Goal: Task Accomplishment & Management: Manage account settings

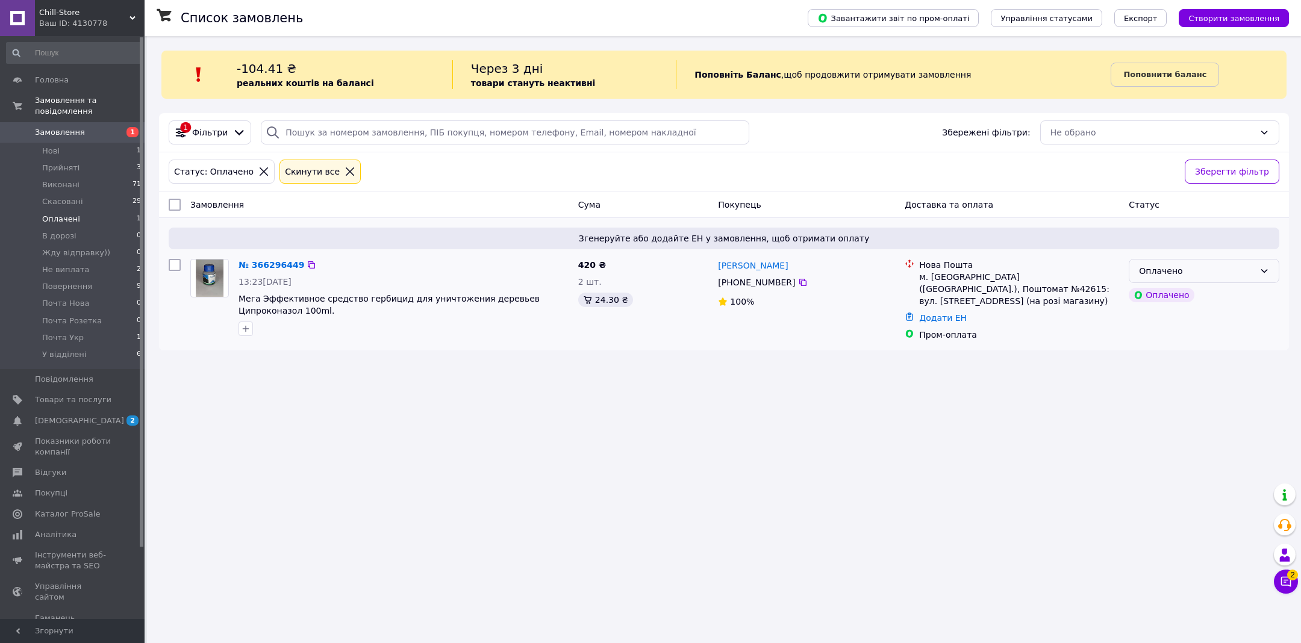
click at [1216, 272] on div "Оплачено" at bounding box center [1197, 271] width 116 height 13
click at [1192, 291] on li "Прийнято" at bounding box center [1204, 296] width 149 height 22
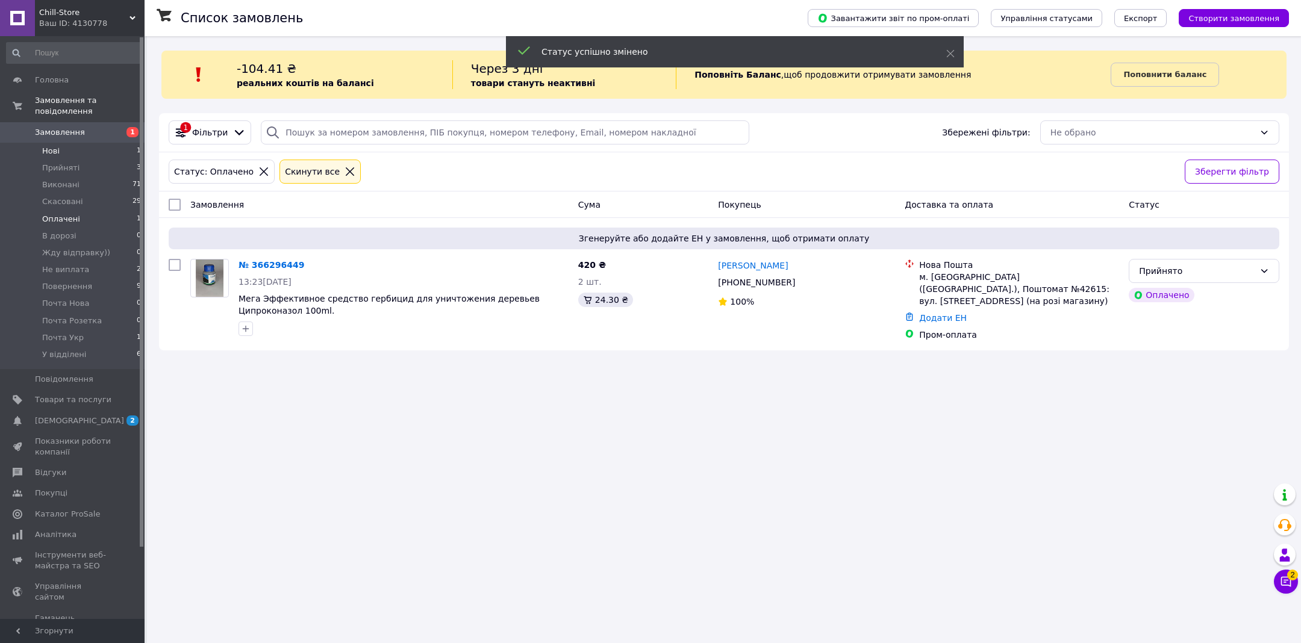
click at [118, 146] on li "Нові 1" at bounding box center [74, 151] width 148 height 17
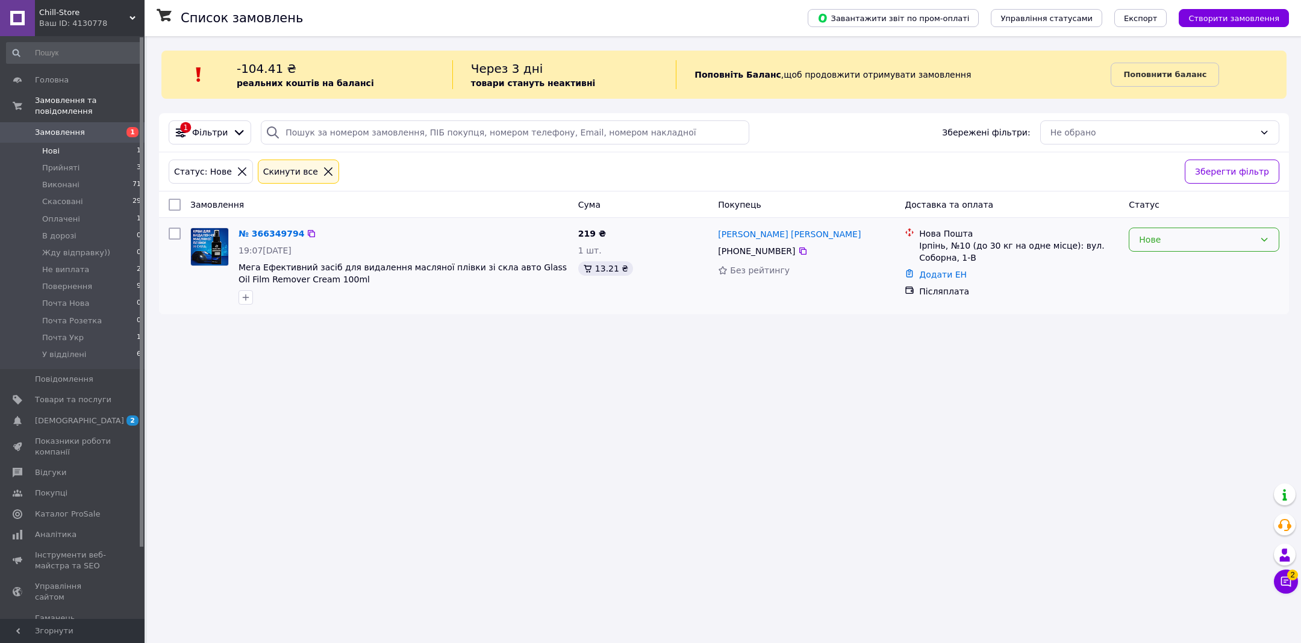
click at [1189, 246] on div "Нове" at bounding box center [1204, 240] width 151 height 24
click at [1168, 264] on li "Прийнято" at bounding box center [1204, 265] width 149 height 22
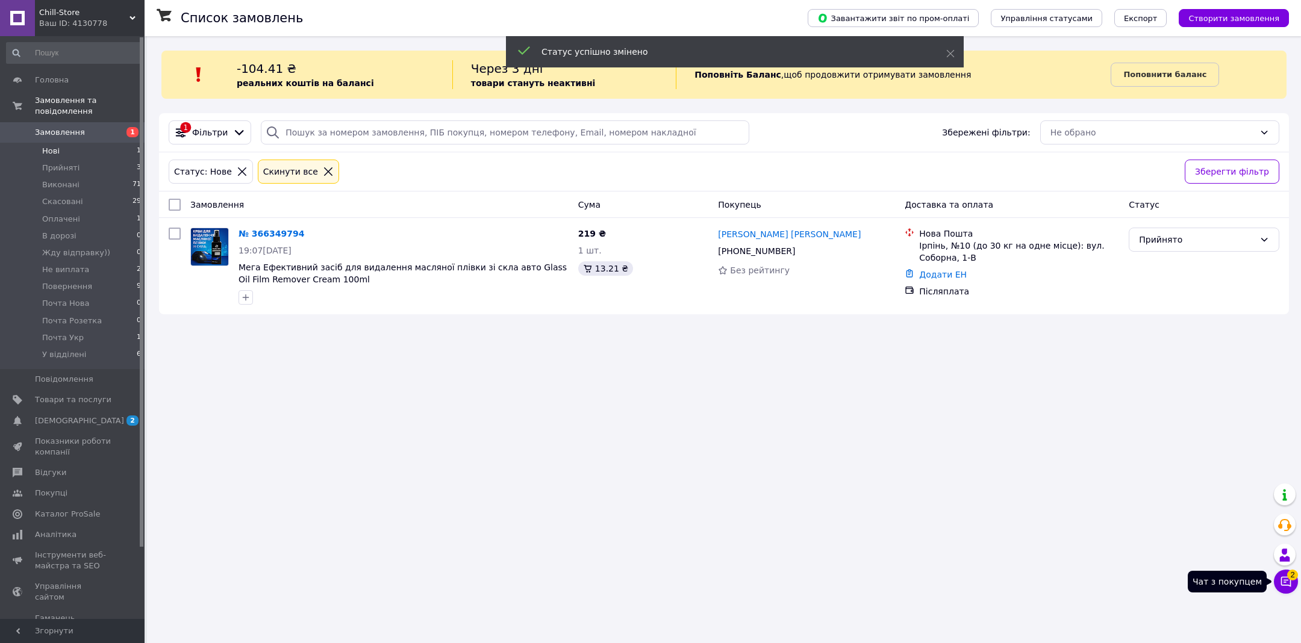
click at [1282, 585] on icon at bounding box center [1287, 582] width 10 height 10
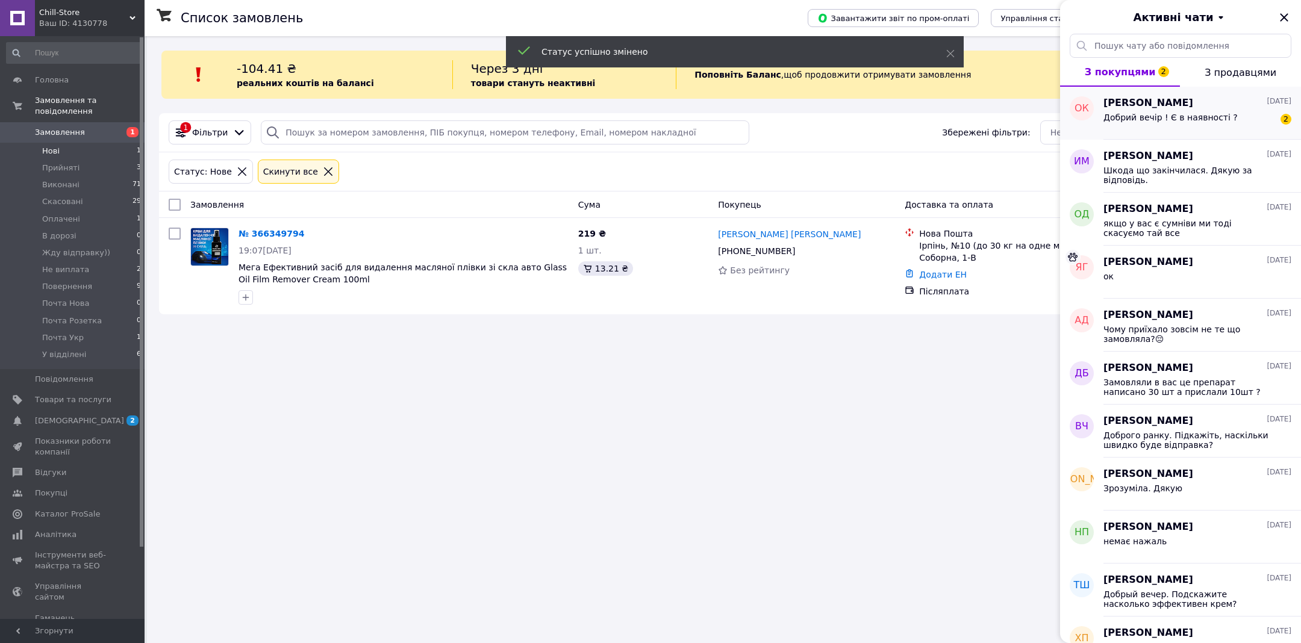
click at [1151, 115] on span "Добрий вечір ! Є в наявності ?" at bounding box center [1171, 118] width 134 height 10
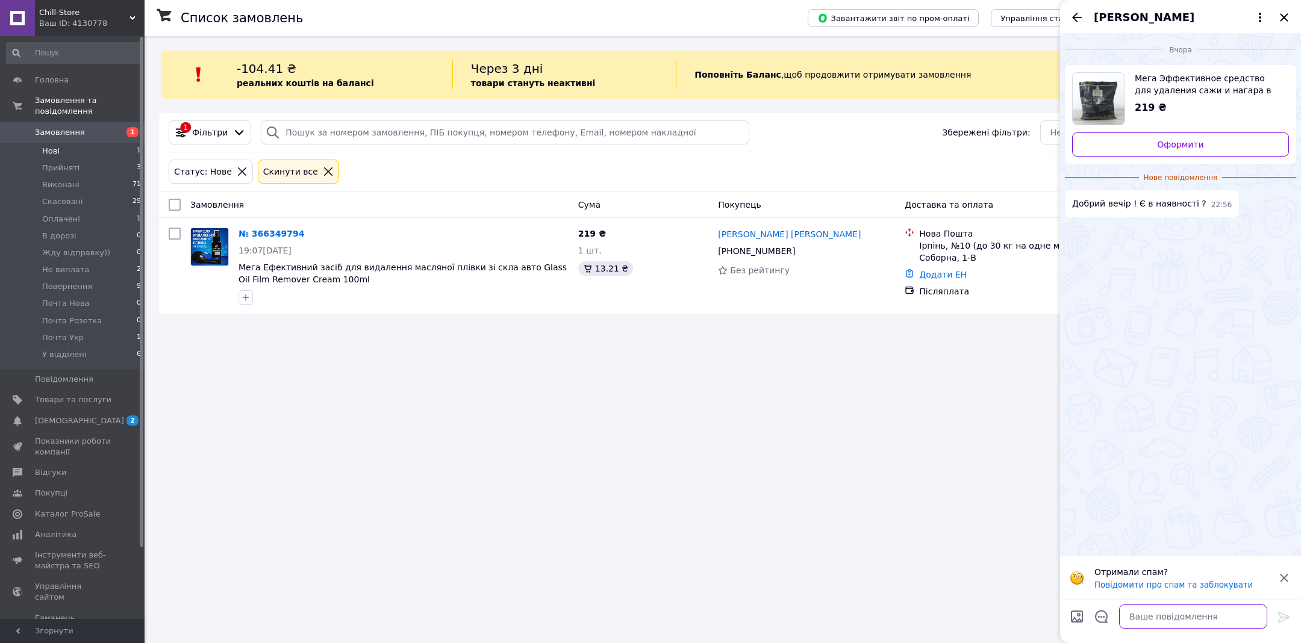
click at [1171, 616] on textarea at bounding box center [1193, 617] width 148 height 24
type textarea "так є"
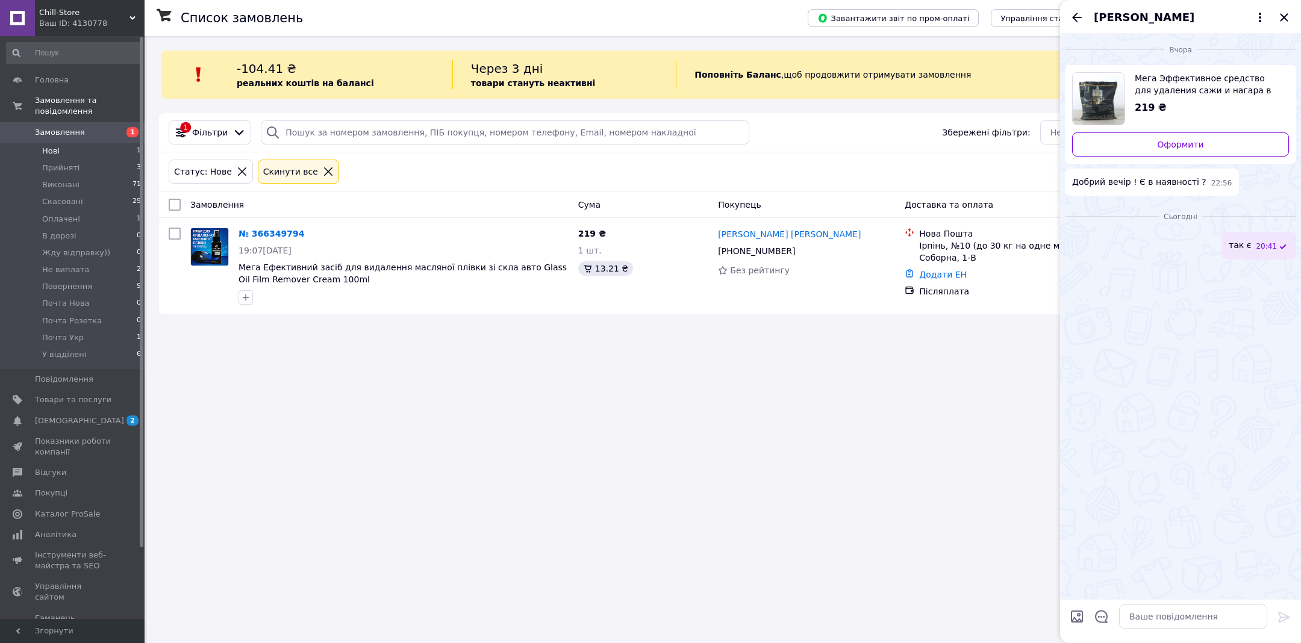
click at [1286, 243] on icon at bounding box center [1285, 247] width 10 height 10
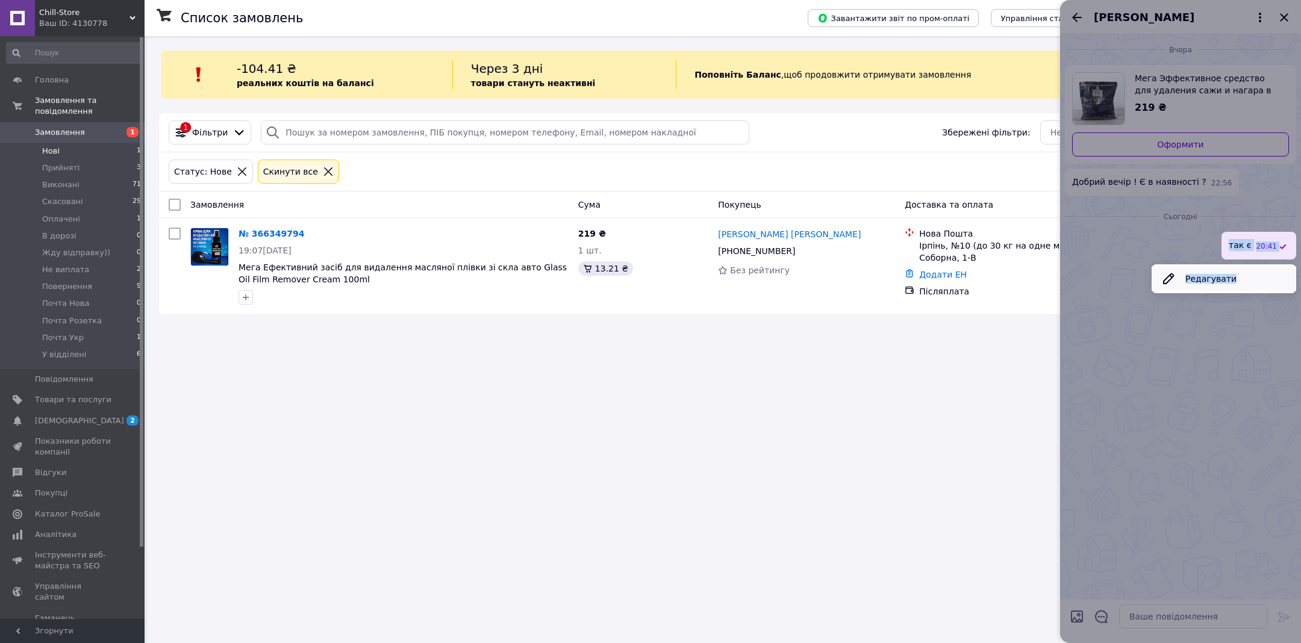
click at [1183, 281] on button "Редагувати" at bounding box center [1224, 279] width 145 height 24
type textarea "так є"
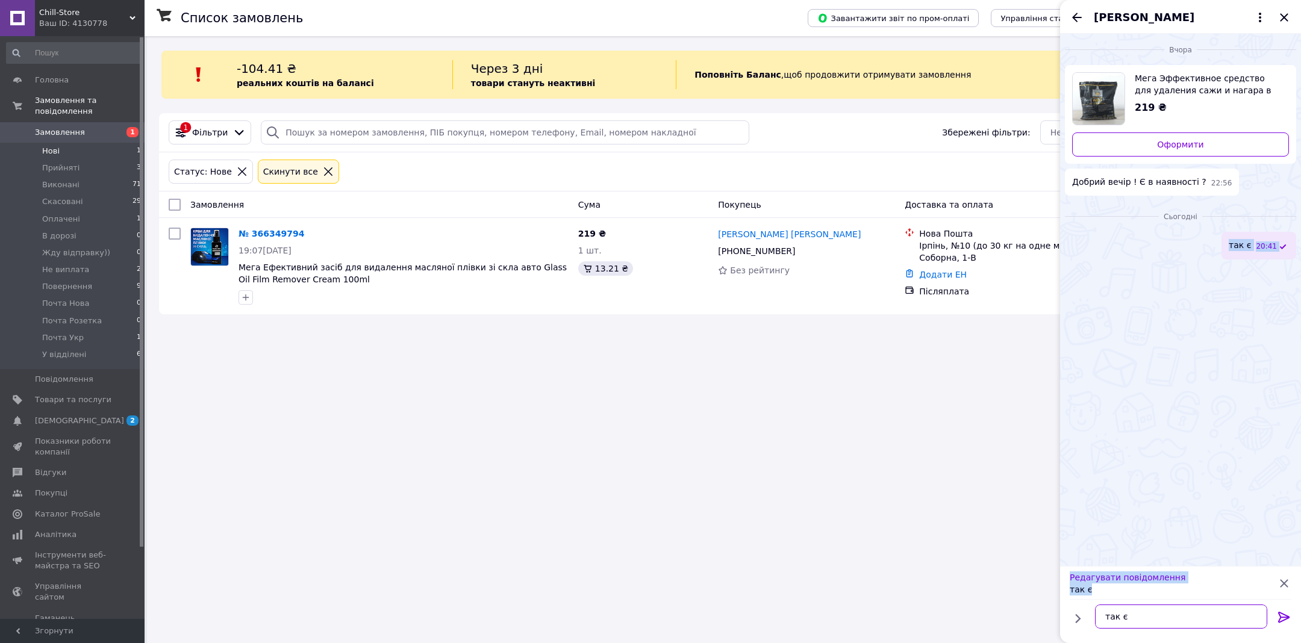
click at [1132, 628] on textarea "так є" at bounding box center [1181, 617] width 172 height 24
type textarea "доброго"
type textarea "немає"
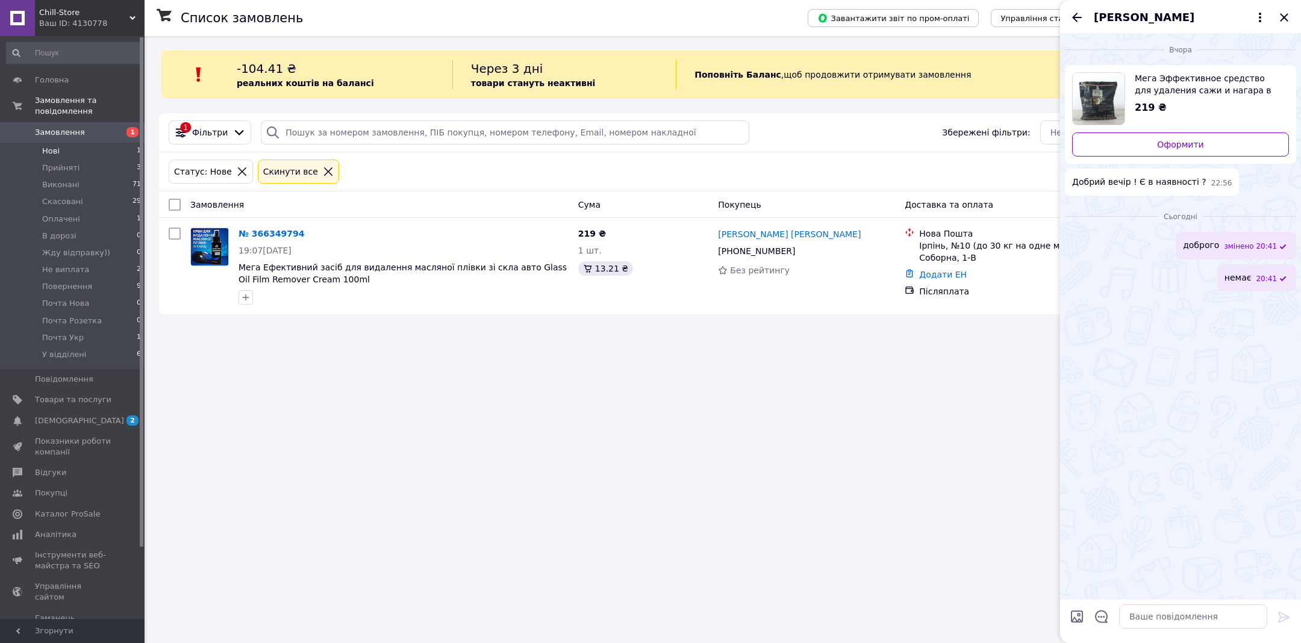
click at [1239, 86] on span "Мега Эффективное средство для удаления сажи и нагара в дымоходе WEG expert 1 кг." at bounding box center [1207, 84] width 145 height 24
click at [48, 394] on link "Товари та послуги" at bounding box center [74, 400] width 148 height 20
click at [1287, 13] on icon "Закрити" at bounding box center [1284, 17] width 14 height 14
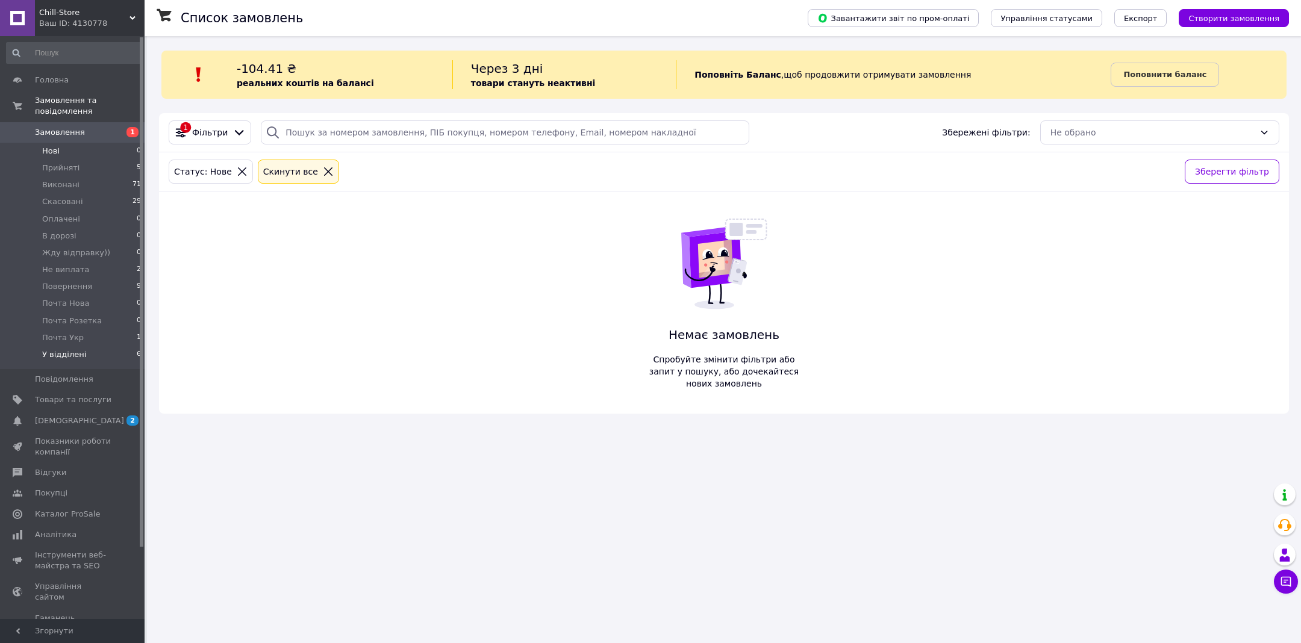
click at [90, 352] on li "У відділені 6" at bounding box center [74, 357] width 148 height 23
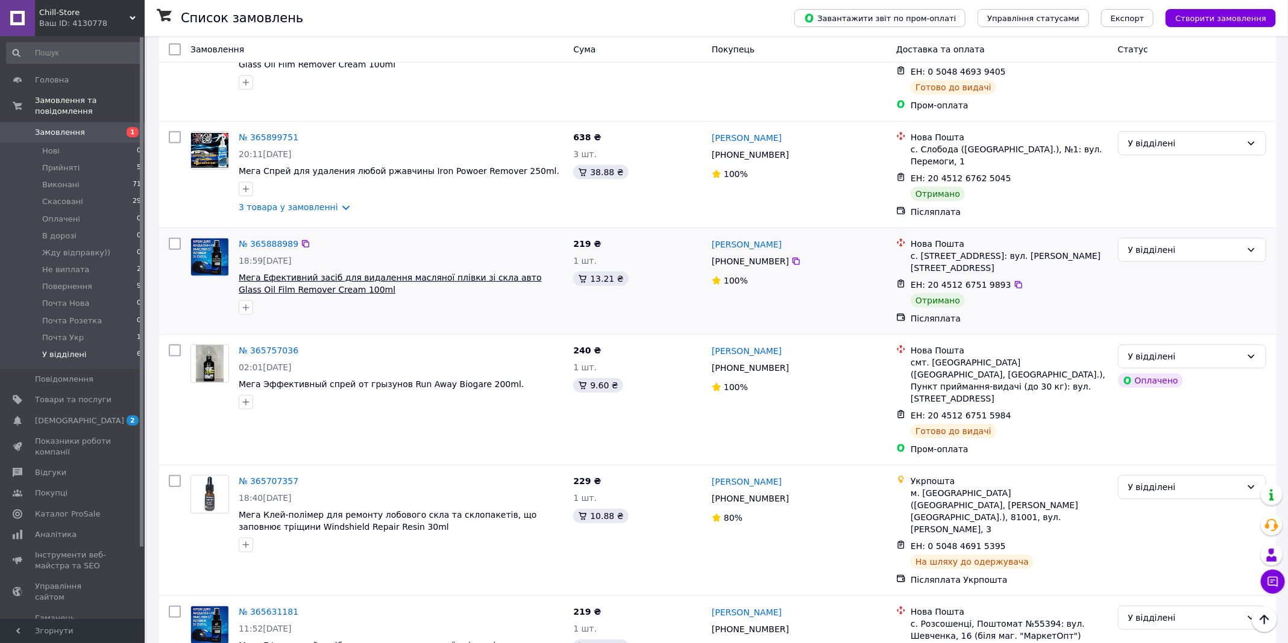
scroll to position [236, 0]
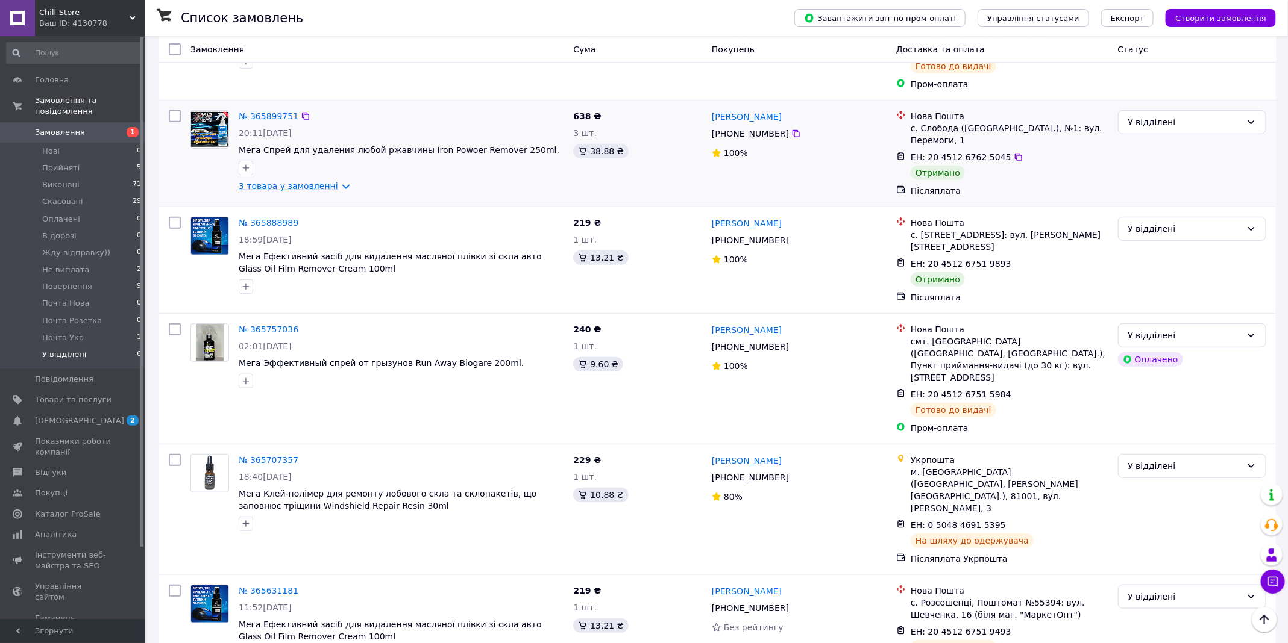
click at [322, 181] on link "3 товара у замовленні" at bounding box center [288, 186] width 99 height 10
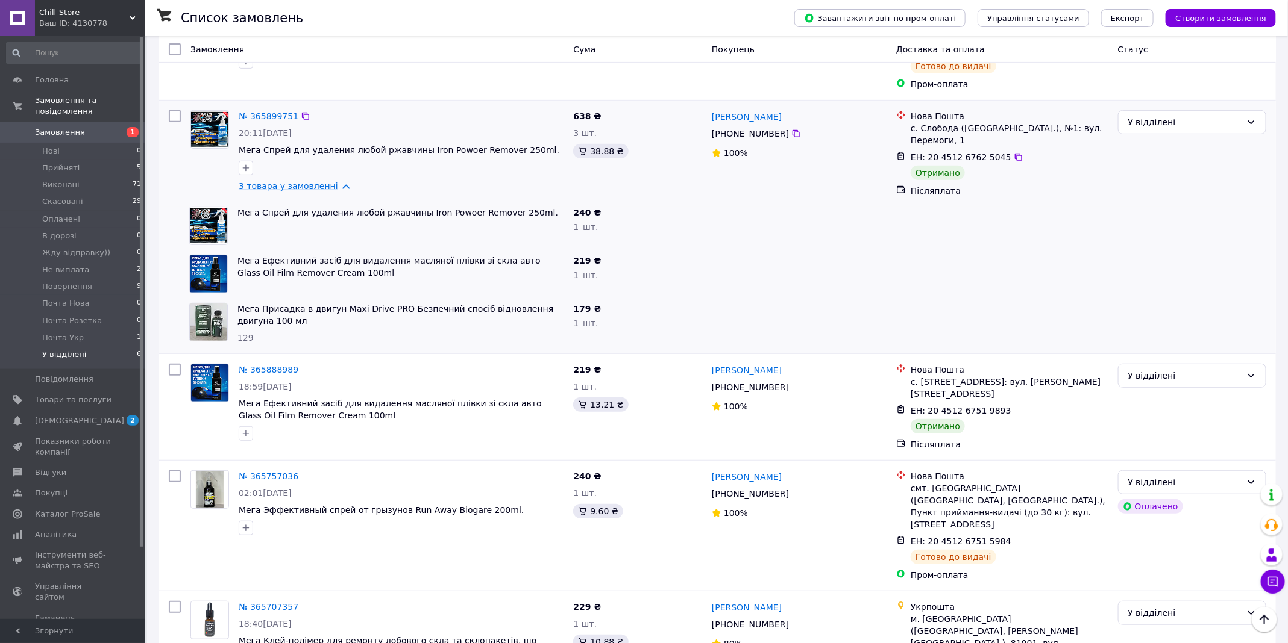
click at [322, 181] on link "3 товара у замовленні" at bounding box center [288, 186] width 99 height 10
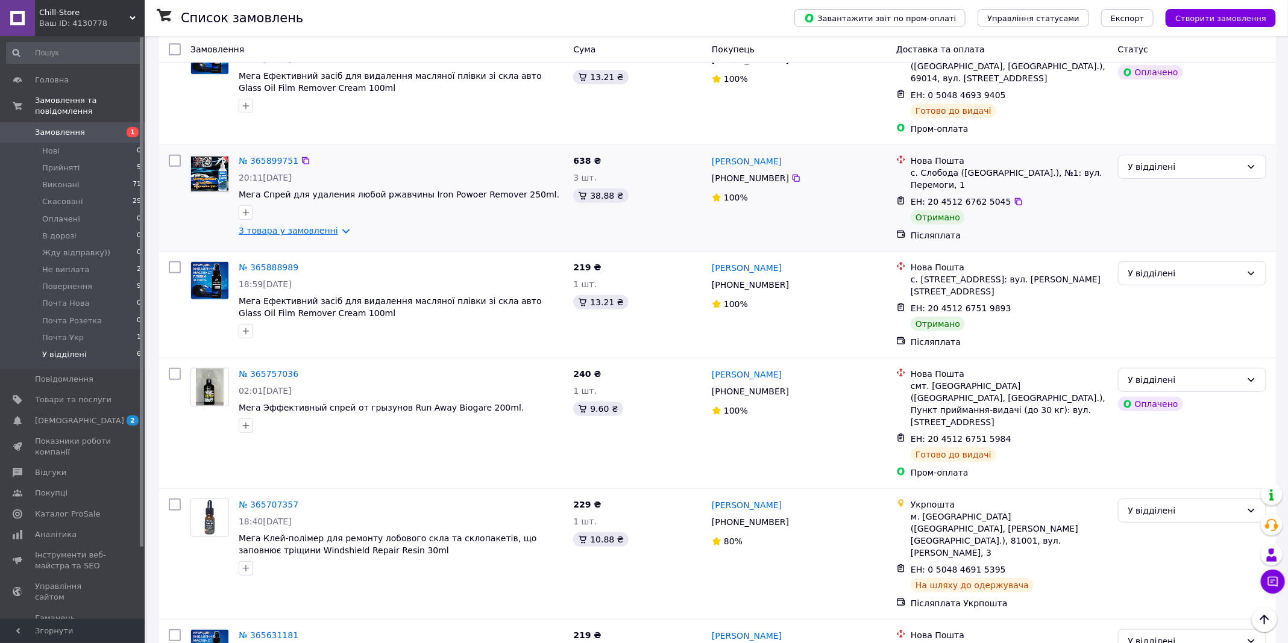
scroll to position [178, 0]
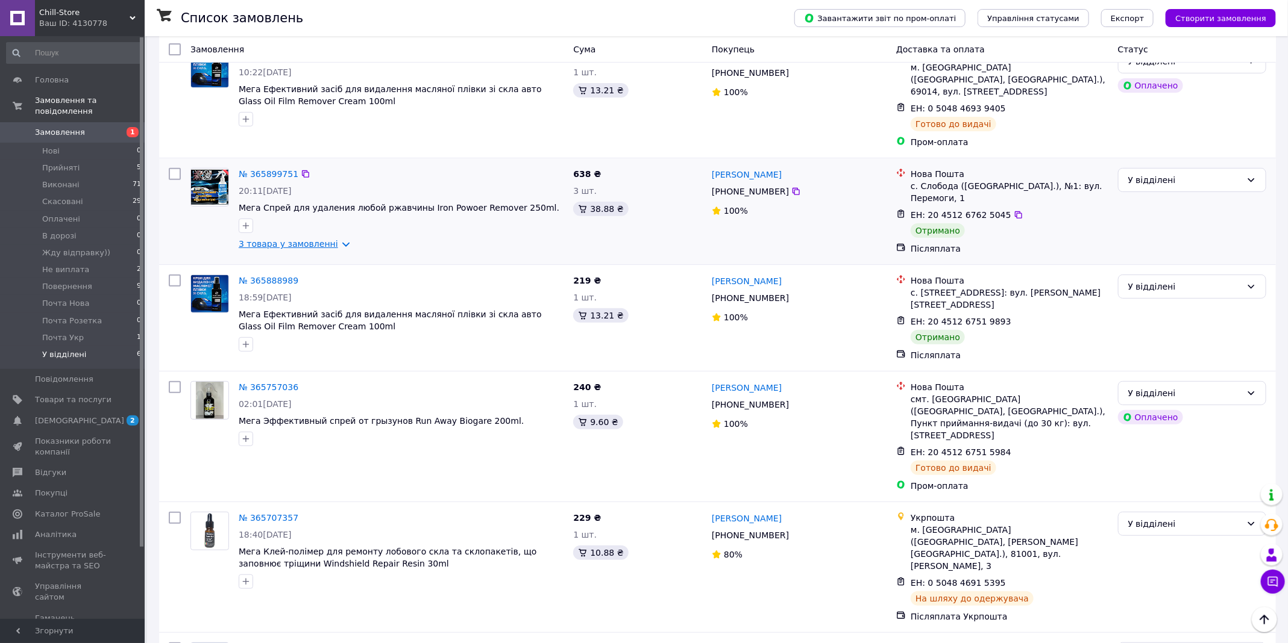
click at [286, 239] on link "3 товара у замовленні" at bounding box center [288, 244] width 99 height 10
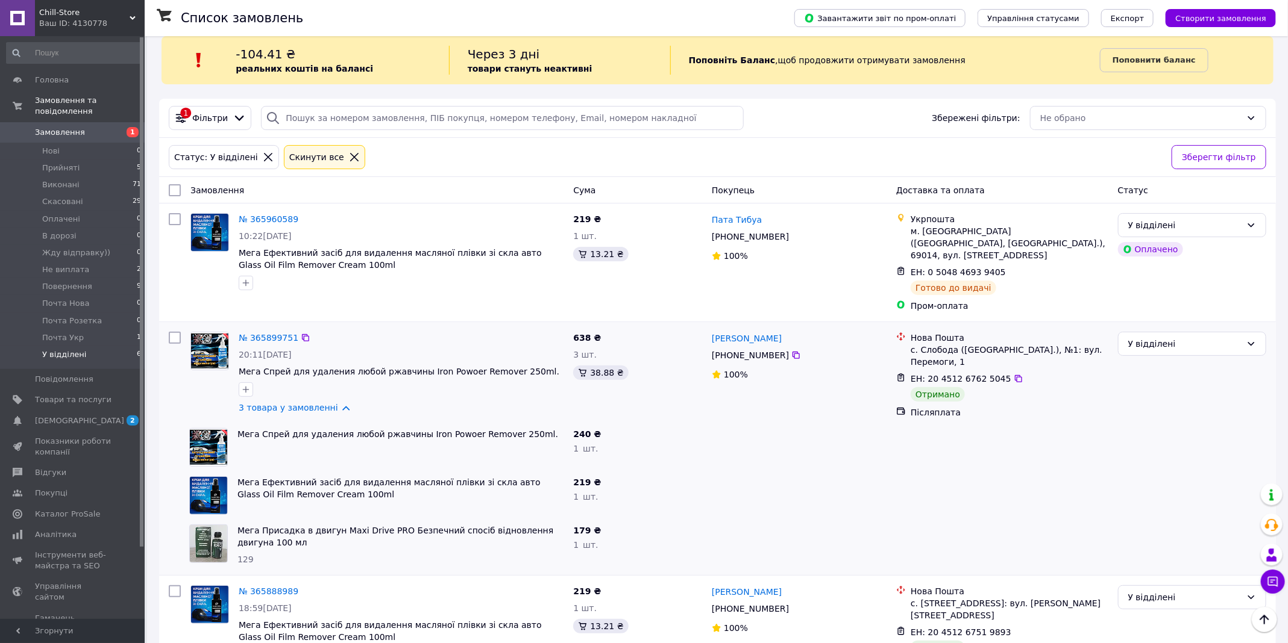
scroll to position [0, 0]
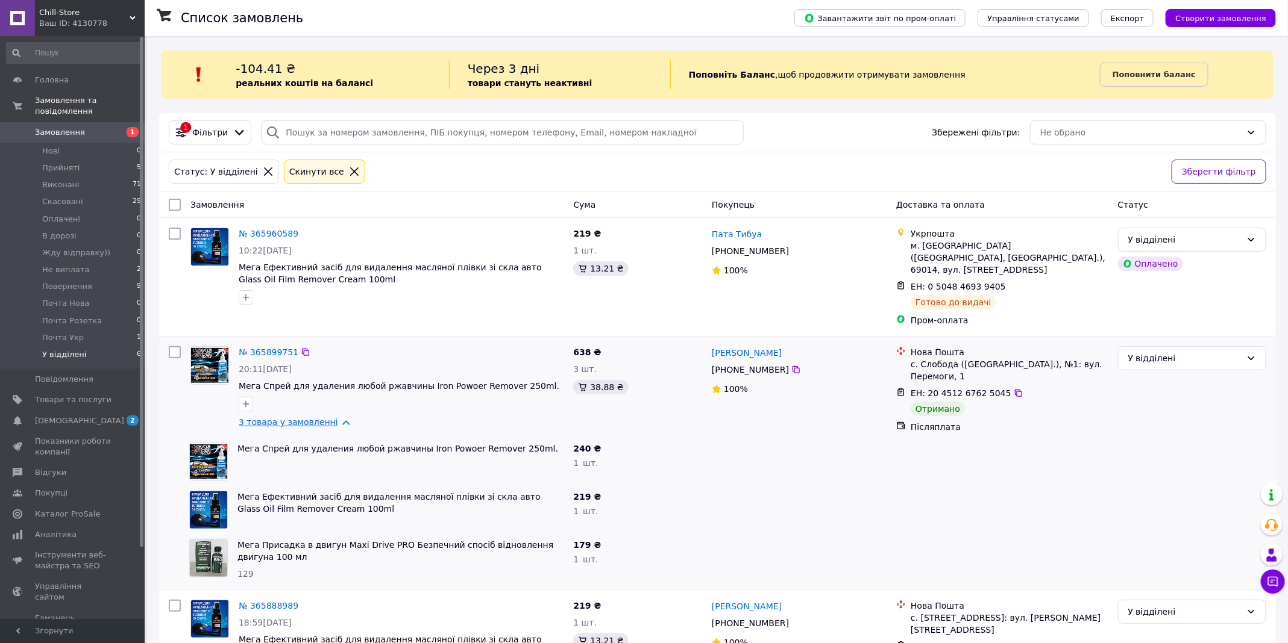
click at [263, 418] on link "3 товара у замовленні" at bounding box center [288, 423] width 99 height 10
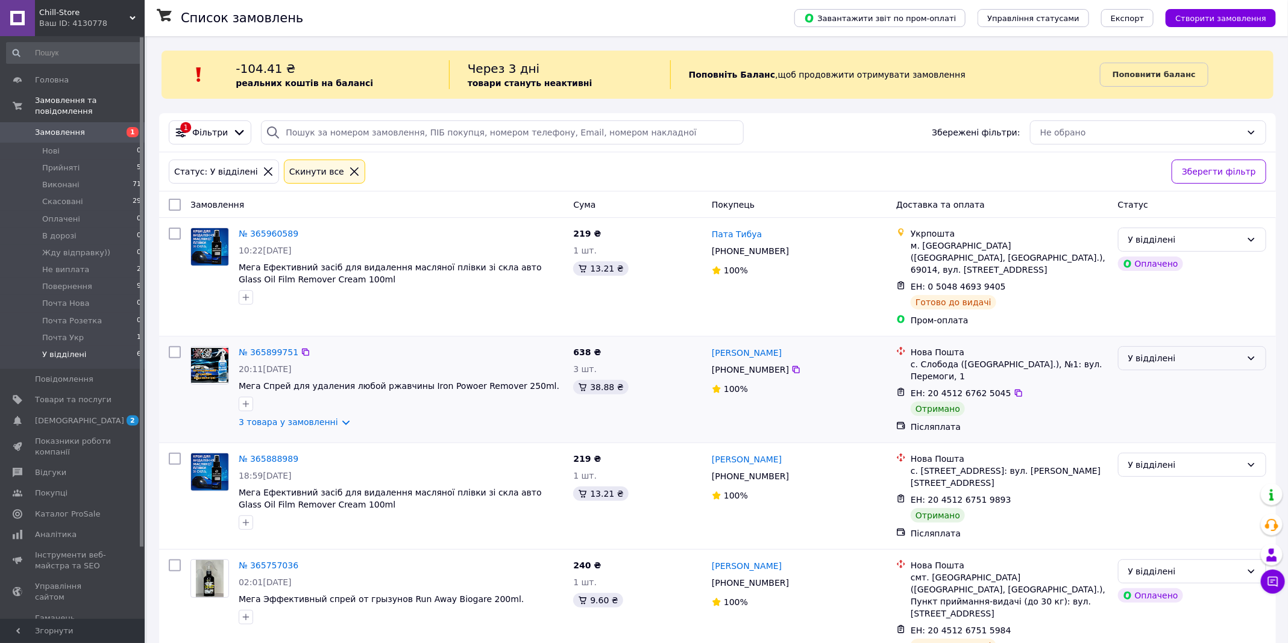
click at [1171, 352] on div "У відділені" at bounding box center [1184, 358] width 113 height 13
click at [1156, 387] on li "Виконано" at bounding box center [1192, 393] width 148 height 22
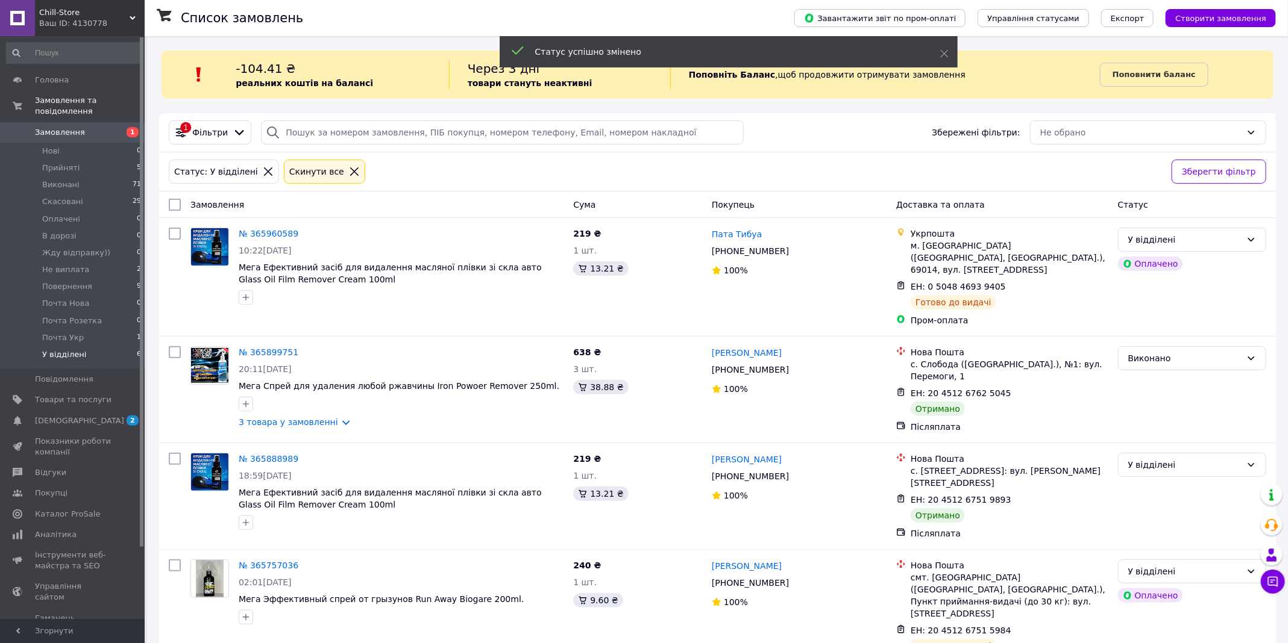
click at [1159, 459] on div "У відділені" at bounding box center [1184, 465] width 113 height 13
click at [1153, 496] on li "Виконано" at bounding box center [1192, 500] width 148 height 22
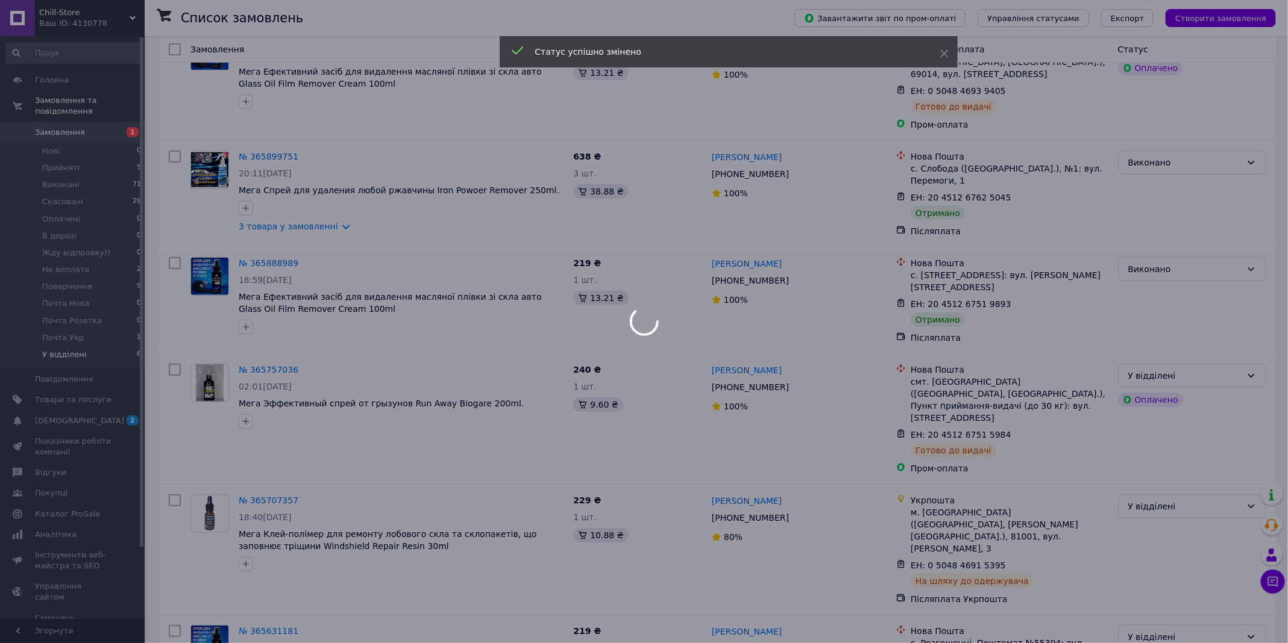
scroll to position [236, 0]
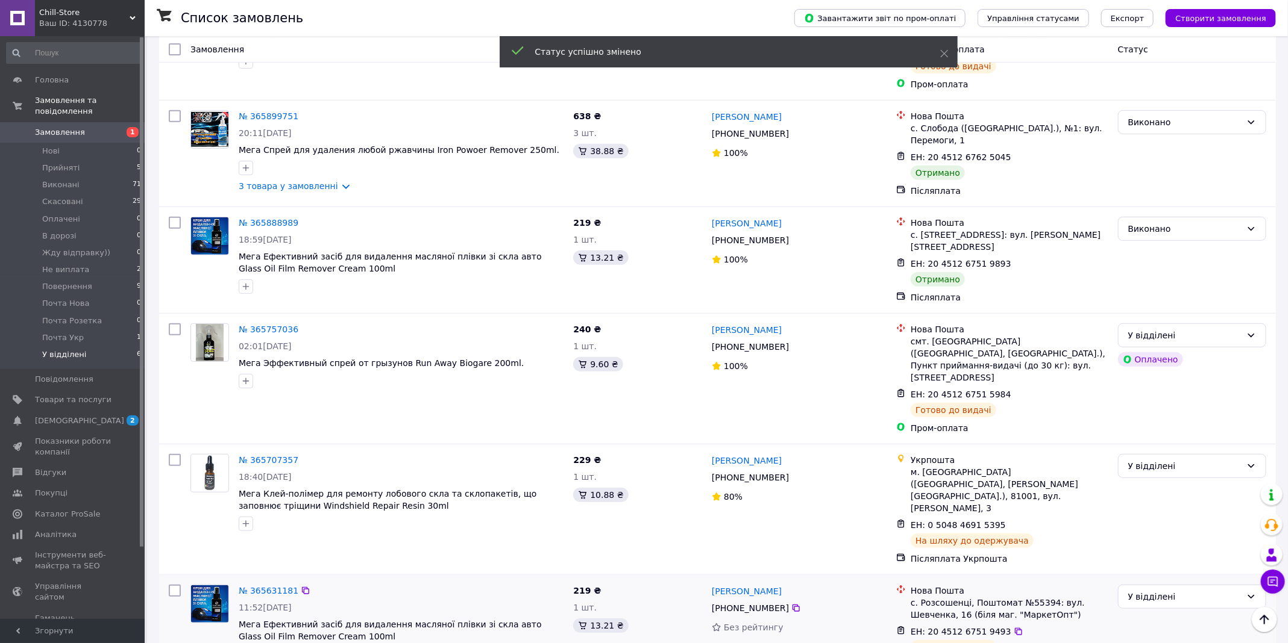
click at [174, 585] on input "checkbox" at bounding box center [175, 591] width 12 height 12
checkbox input "true"
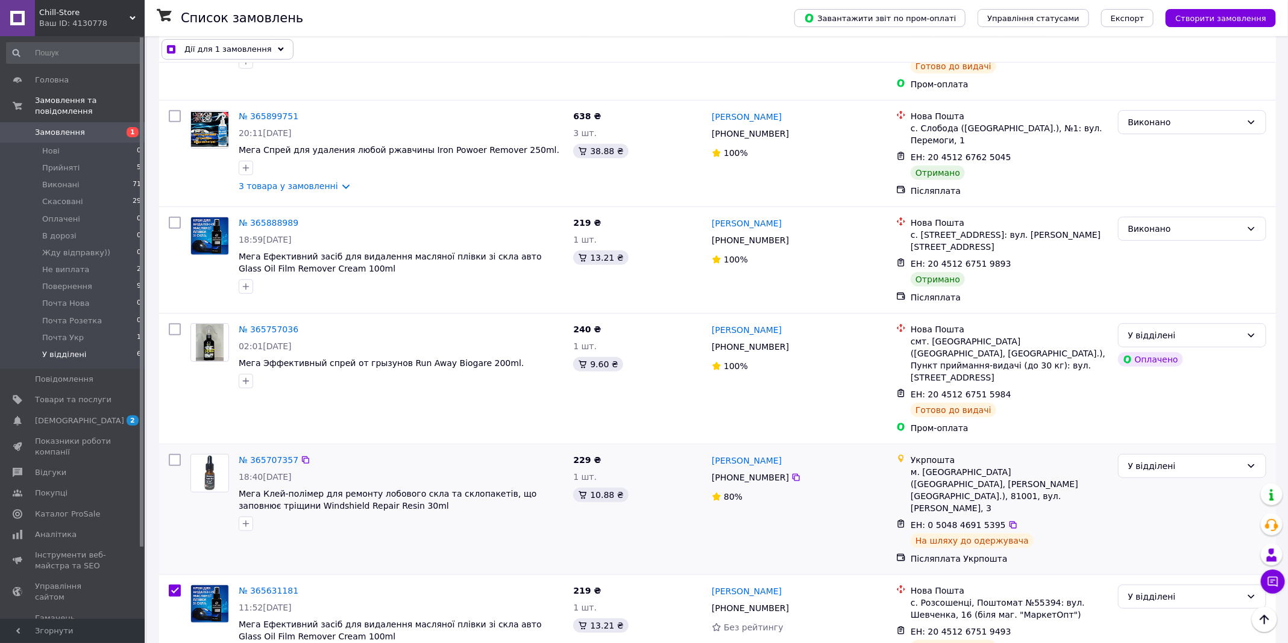
click at [172, 454] on input "checkbox" at bounding box center [175, 460] width 12 height 12
checkbox input "true"
click at [174, 324] on input "checkbox" at bounding box center [175, 330] width 12 height 12
checkbox input "true"
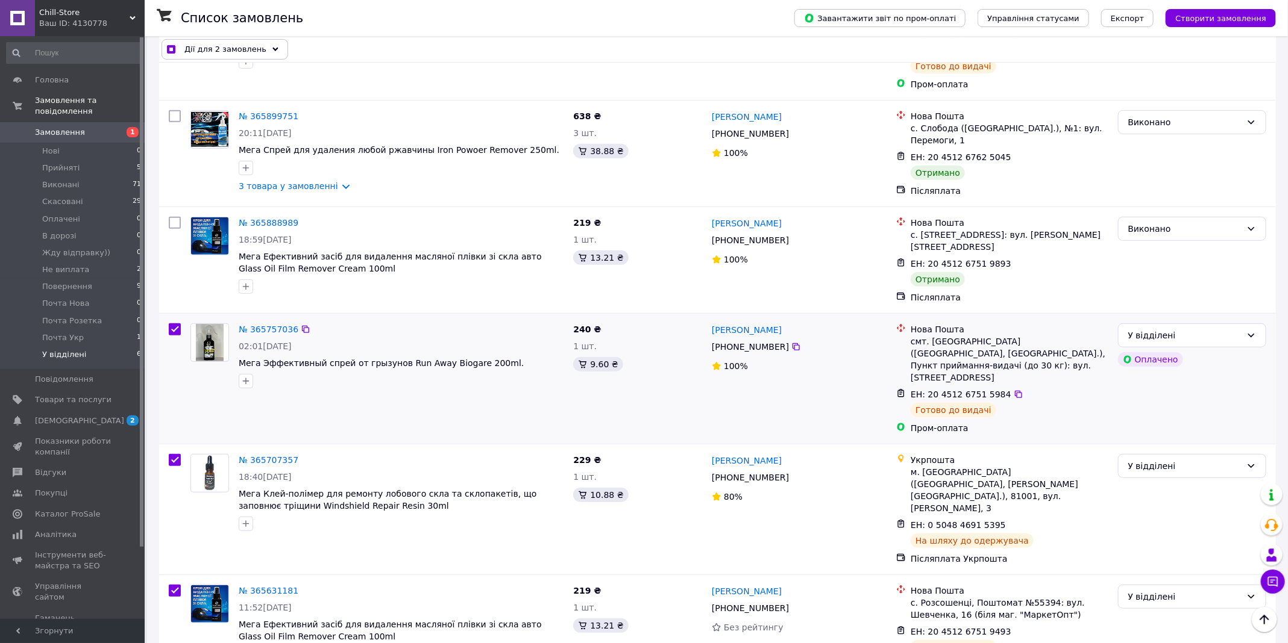
checkbox input "true"
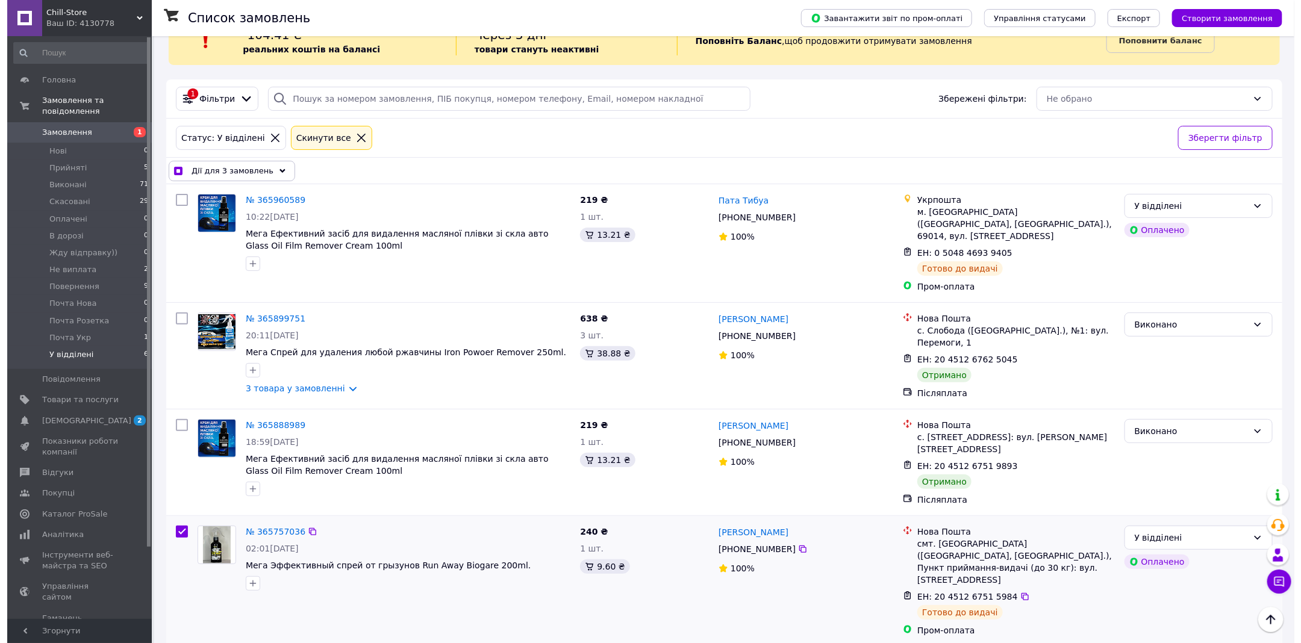
scroll to position [0, 0]
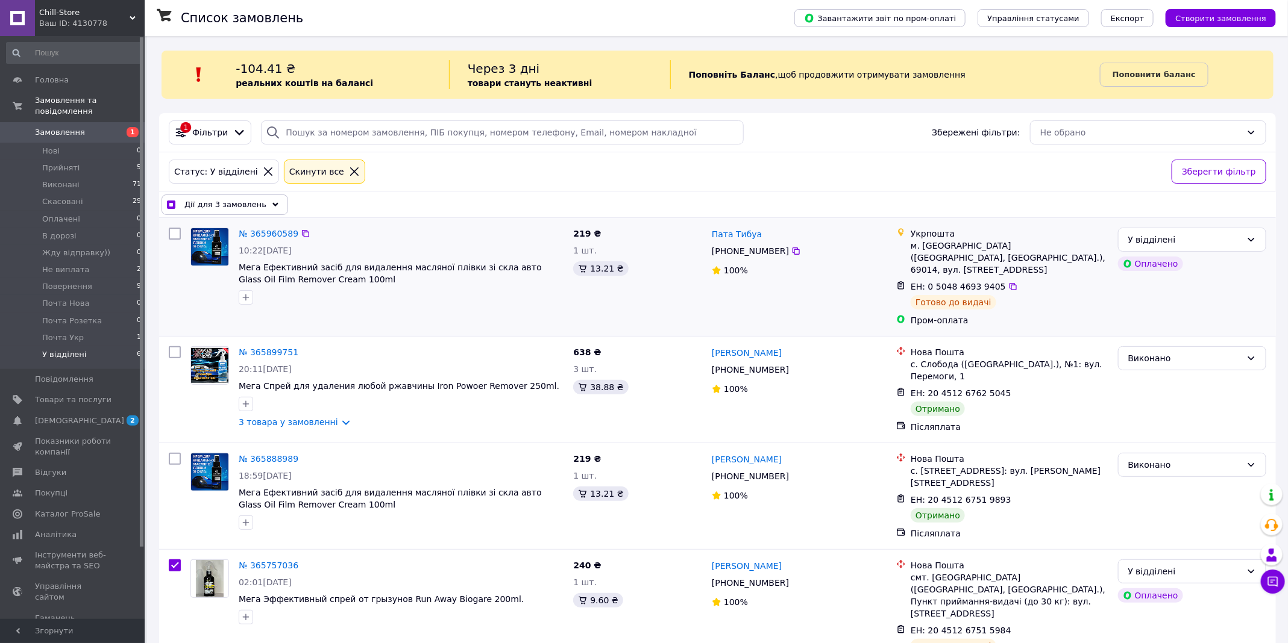
click at [175, 228] on input "checkbox" at bounding box center [175, 234] width 12 height 12
checkbox input "true"
click at [252, 200] on span "Дії для 4 замовлень" at bounding box center [225, 205] width 82 height 12
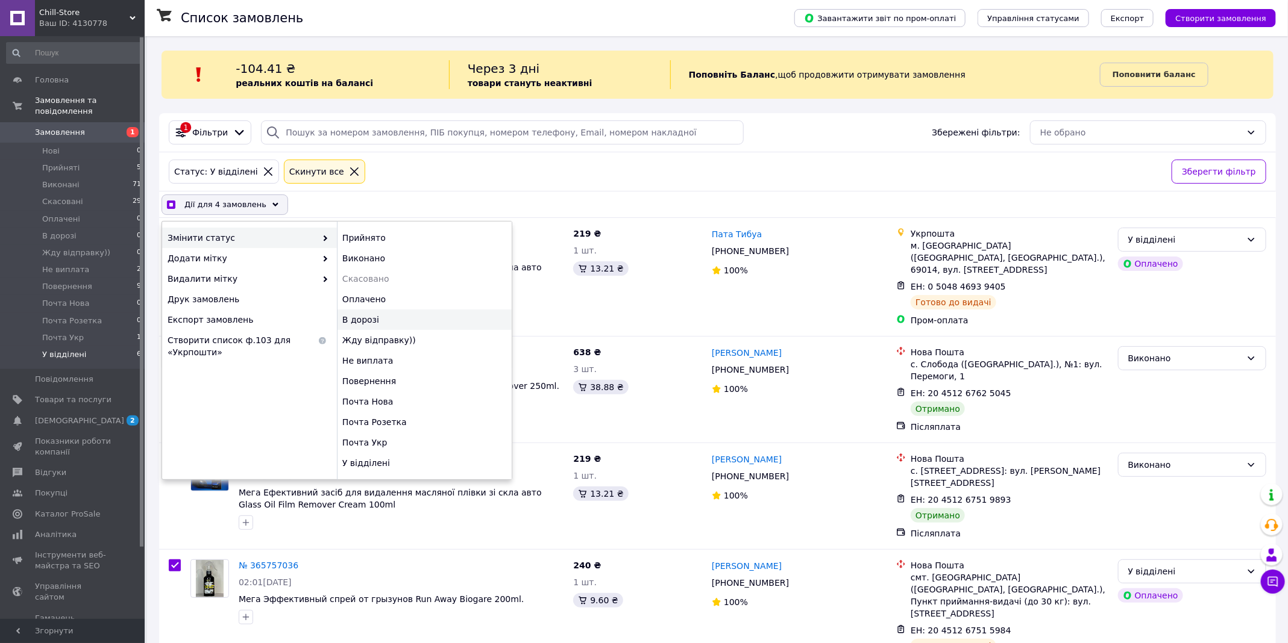
checkbox input "true"
click at [375, 324] on div "В дорозі" at bounding box center [424, 320] width 175 height 20
checkbox input "false"
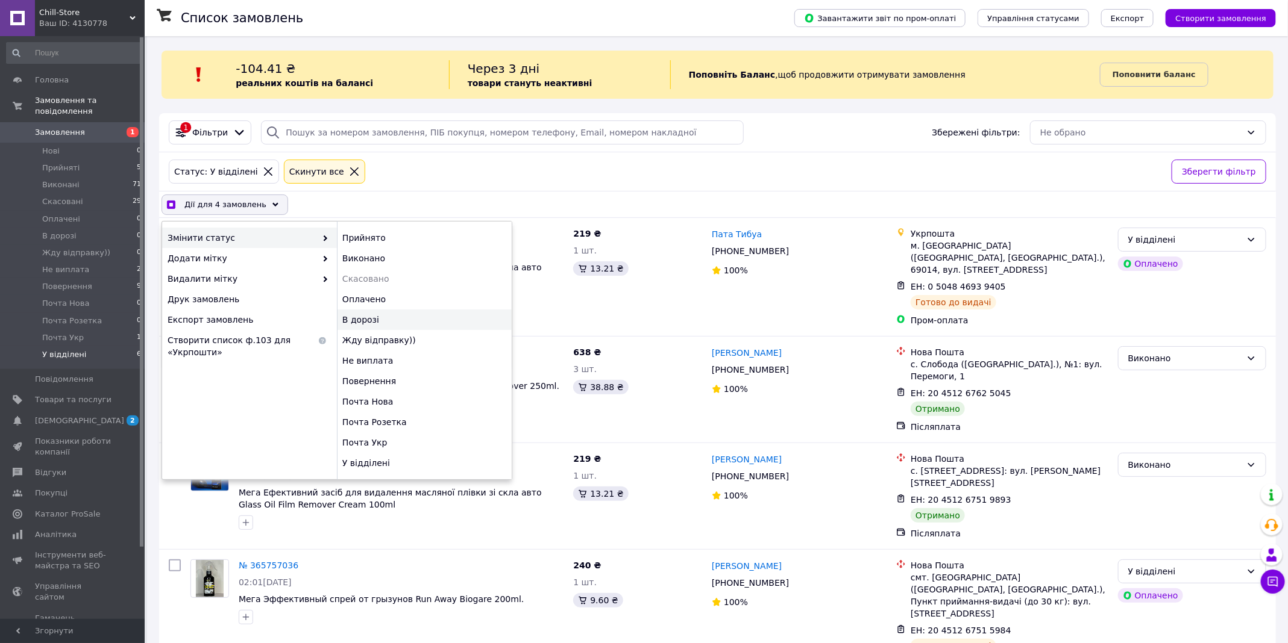
checkbox input "false"
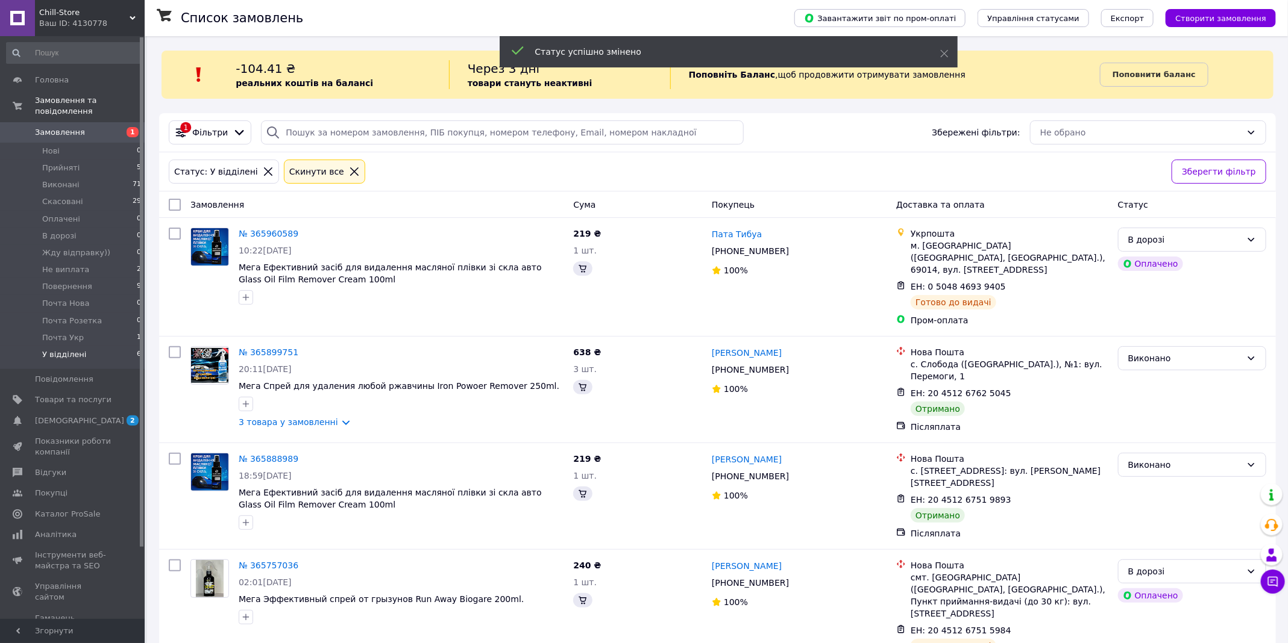
click at [81, 337] on span "Почта Укр" at bounding box center [63, 338] width 42 height 11
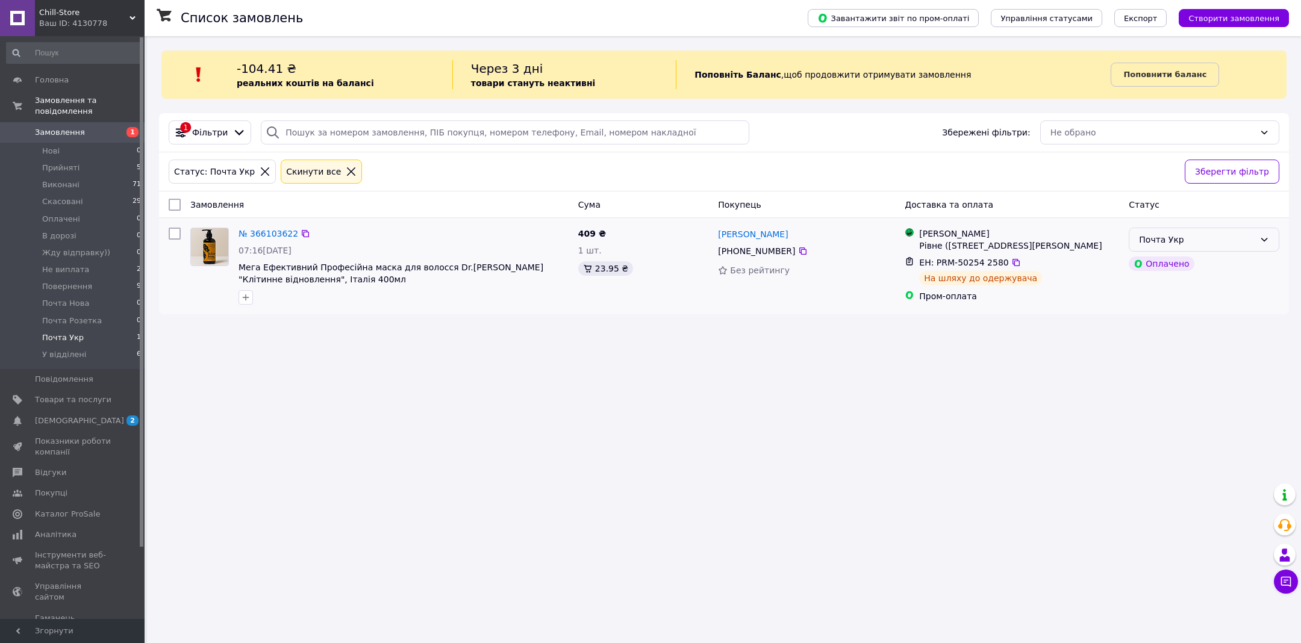
click at [1151, 236] on div "Почта Укр" at bounding box center [1197, 239] width 116 height 13
click at [1168, 346] on li "В дорозі" at bounding box center [1204, 351] width 149 height 22
click at [84, 235] on li "В дорозі 0" at bounding box center [74, 236] width 148 height 17
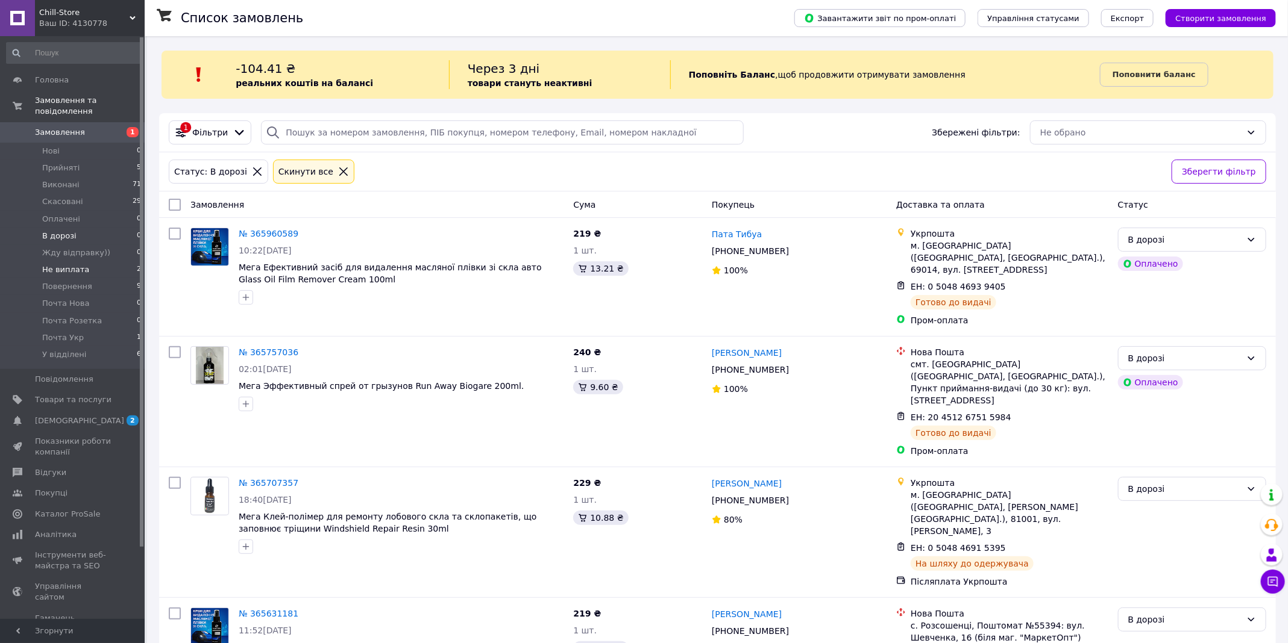
click at [111, 266] on li "Не виплата 2" at bounding box center [74, 269] width 148 height 17
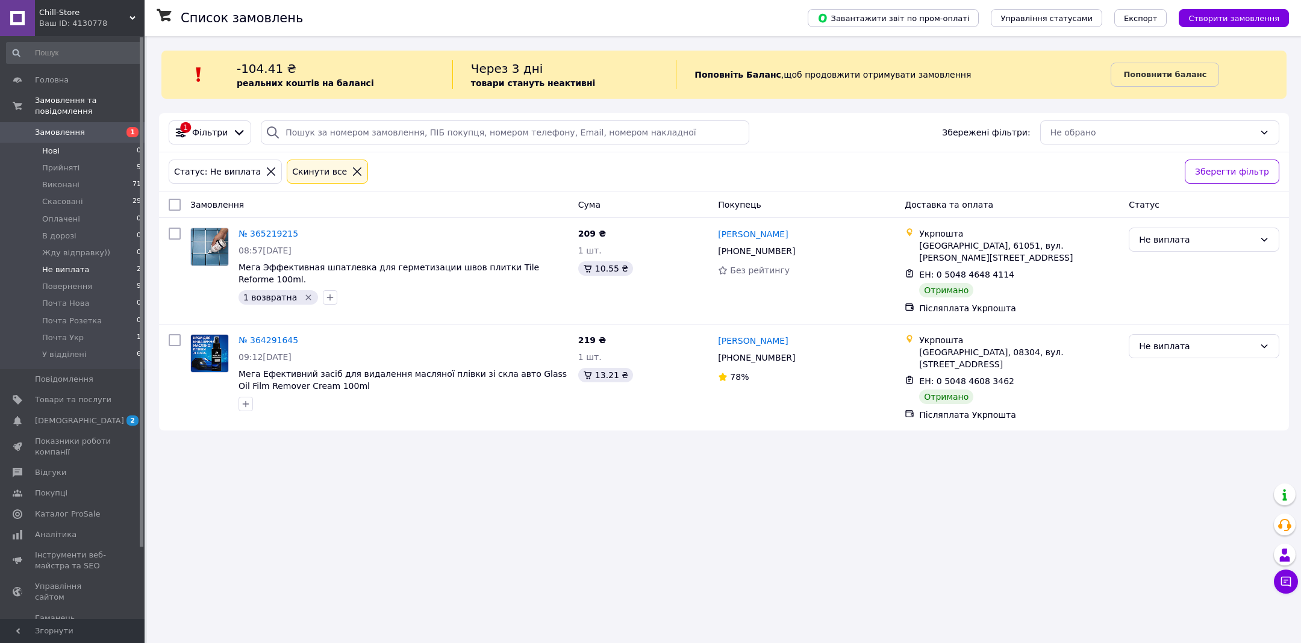
click at [92, 145] on li "Нові 0" at bounding box center [74, 151] width 148 height 17
